Goal: Check status

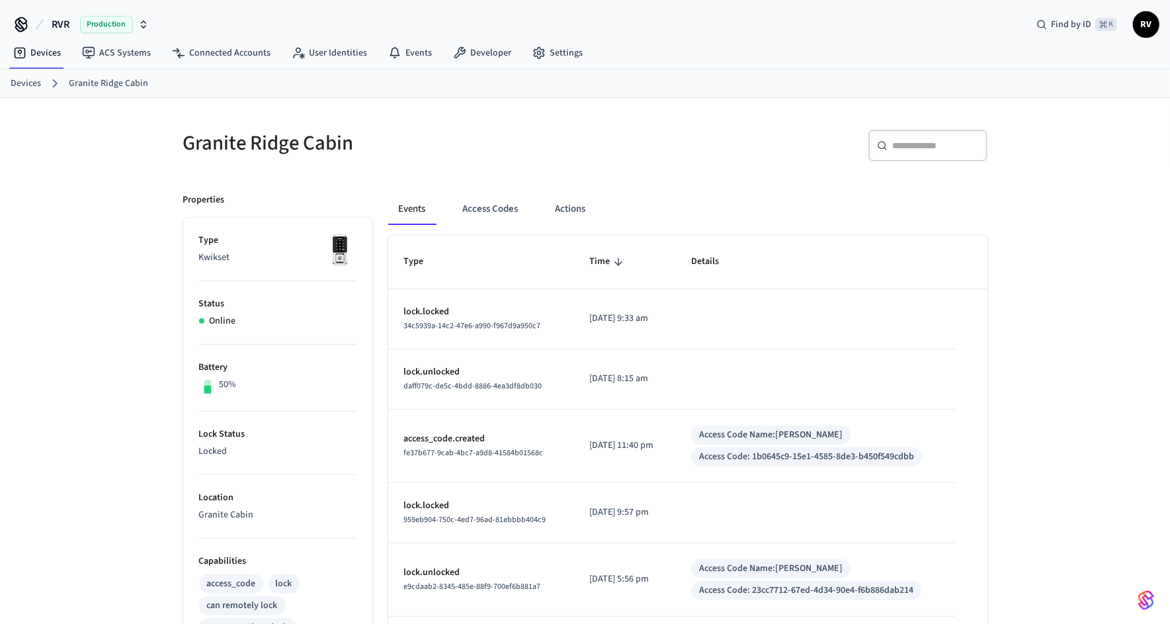
click at [696, 79] on ol "Devices Granite Ridge Cabin" at bounding box center [591, 83] width 1160 height 17
